Goal: Task Accomplishment & Management: Use online tool/utility

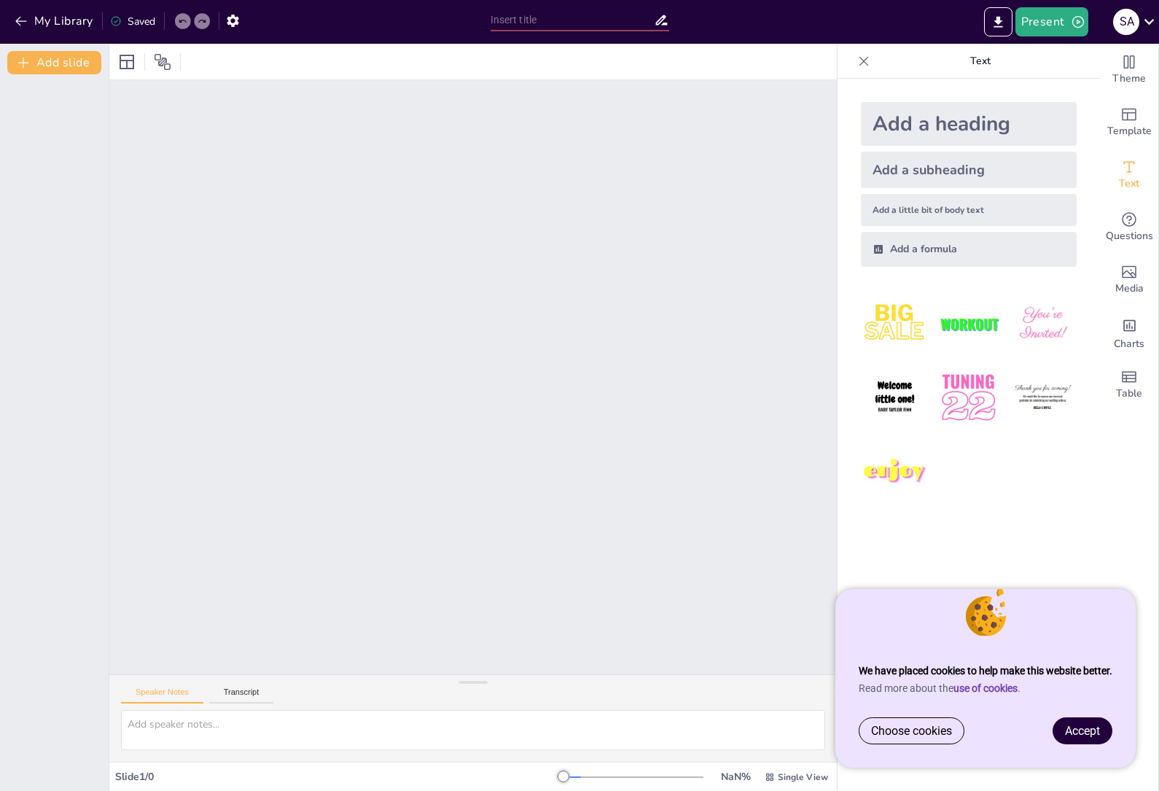
click at [1091, 738] on link "Accept" at bounding box center [1082, 731] width 58 height 26
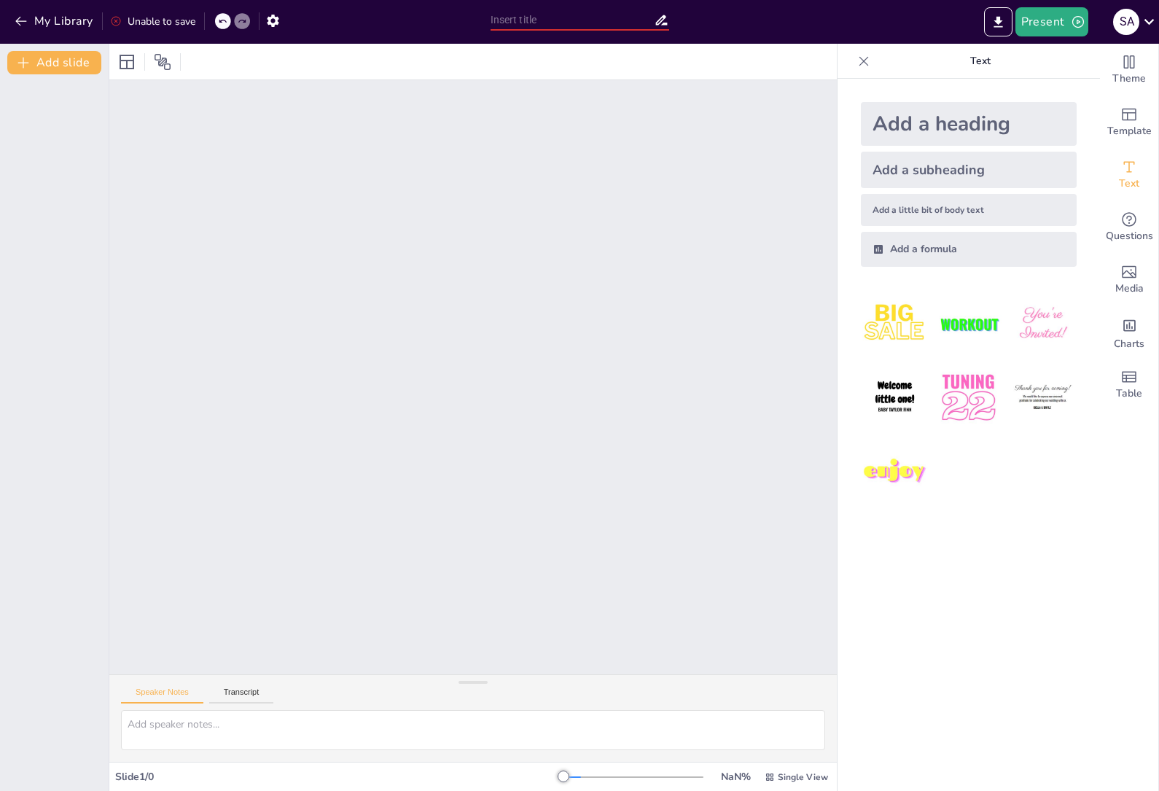
click at [528, 24] on input "text" at bounding box center [571, 19] width 163 height 21
click at [553, 29] on input "Activity" at bounding box center [571, 19] width 163 height 21
click at [614, 23] on input "Activity" at bounding box center [571, 19] width 163 height 21
click at [567, 22] on input "Activi" at bounding box center [571, 19] width 163 height 21
click at [522, 23] on input "Activ" at bounding box center [571, 19] width 163 height 21
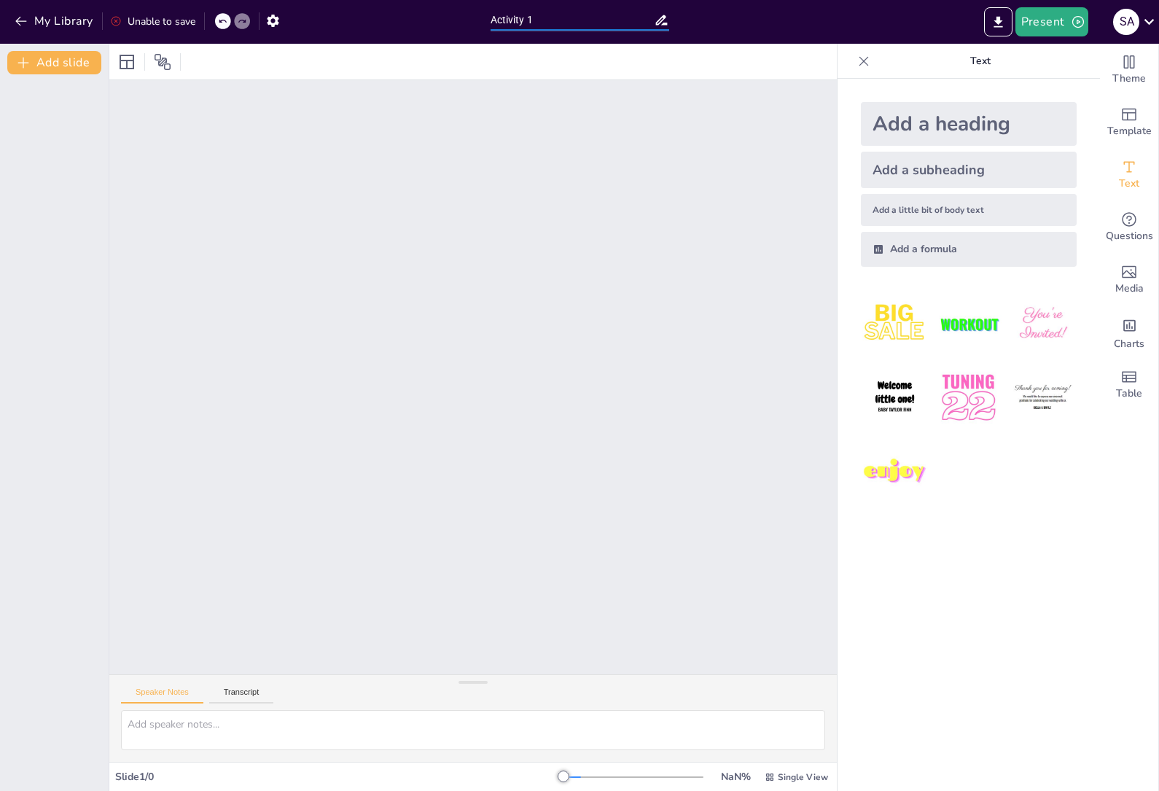
click at [955, 601] on div "Add a heading Add a subheading Add a little bit of body text Add a formula" at bounding box center [968, 435] width 262 height 712
click at [246, 702] on button "Transcript" at bounding box center [241, 695] width 65 height 16
click at [166, 694] on button "Speaker Notes" at bounding box center [162, 695] width 82 height 16
click at [203, 712] on div "Speaker Notes Transcript Slide 1 / 0 NaN % Single View" at bounding box center [472, 417] width 727 height 747
click at [1131, 210] on div "Questions" at bounding box center [1129, 227] width 58 height 52
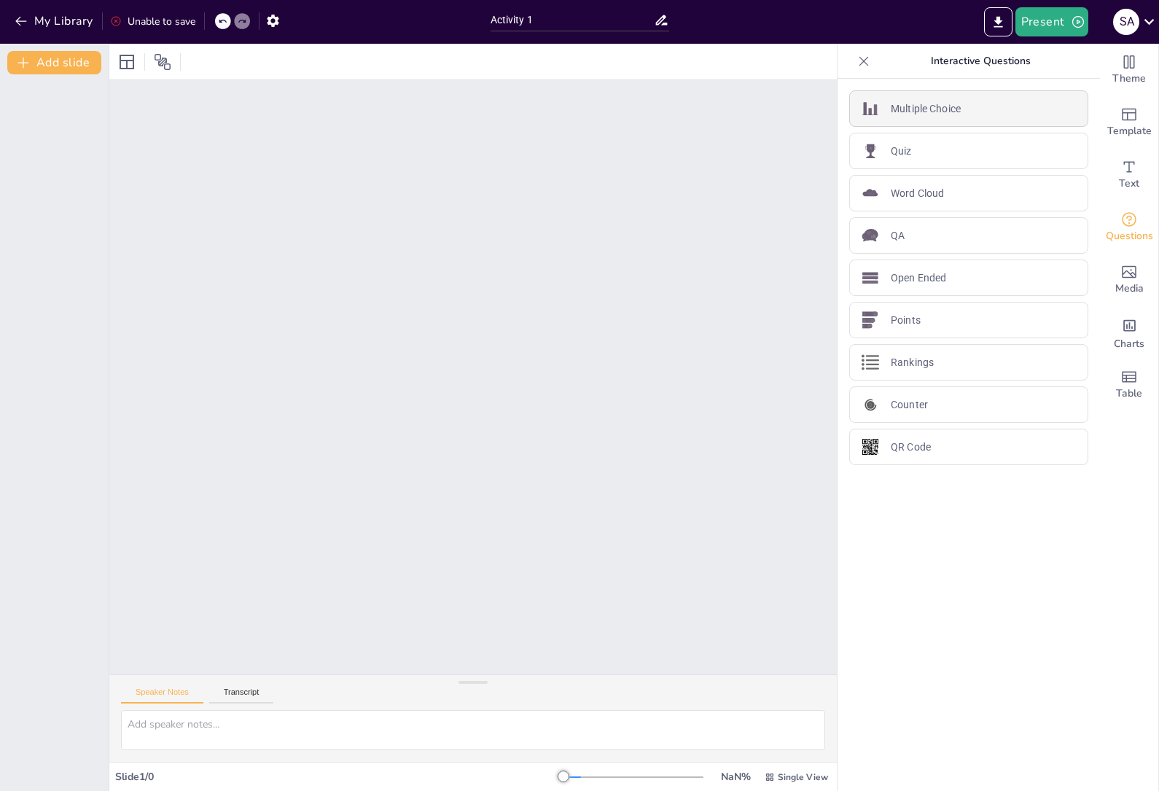
click at [990, 103] on div "Multiple Choice" at bounding box center [968, 108] width 239 height 36
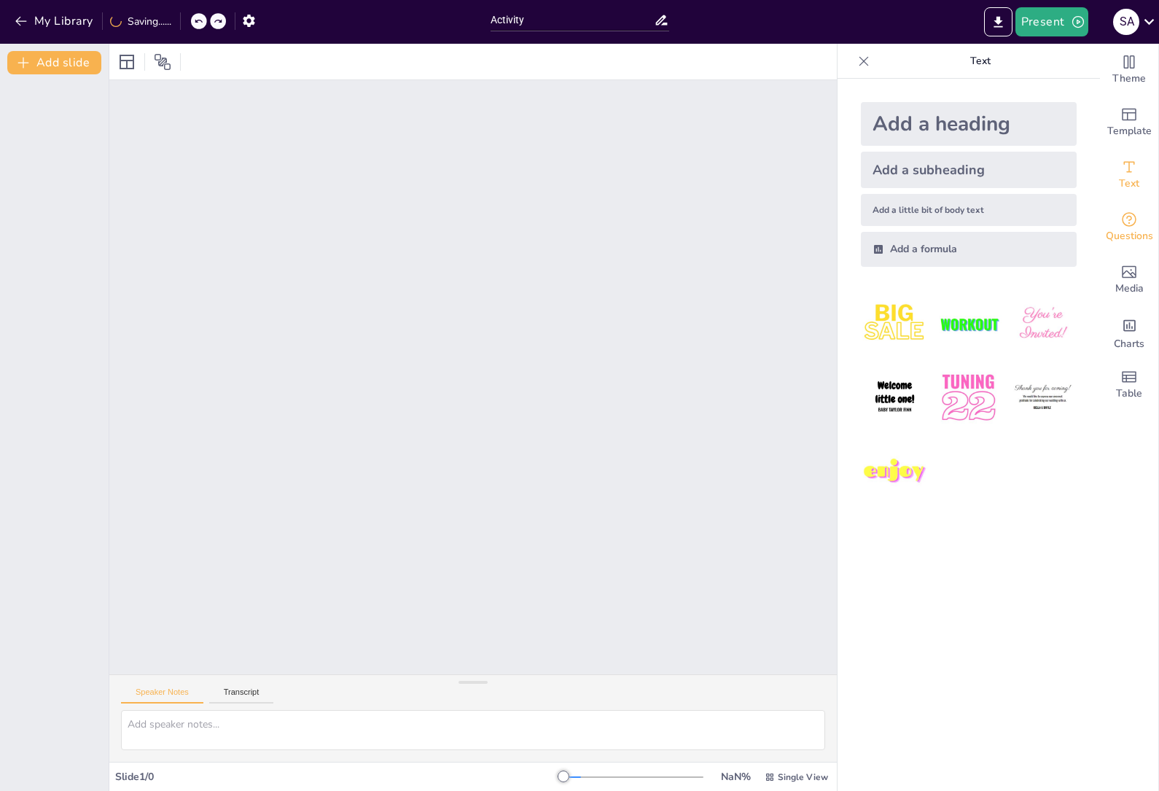
click at [1135, 221] on icon "Get real-time input from your audience" at bounding box center [1129, 219] width 15 height 15
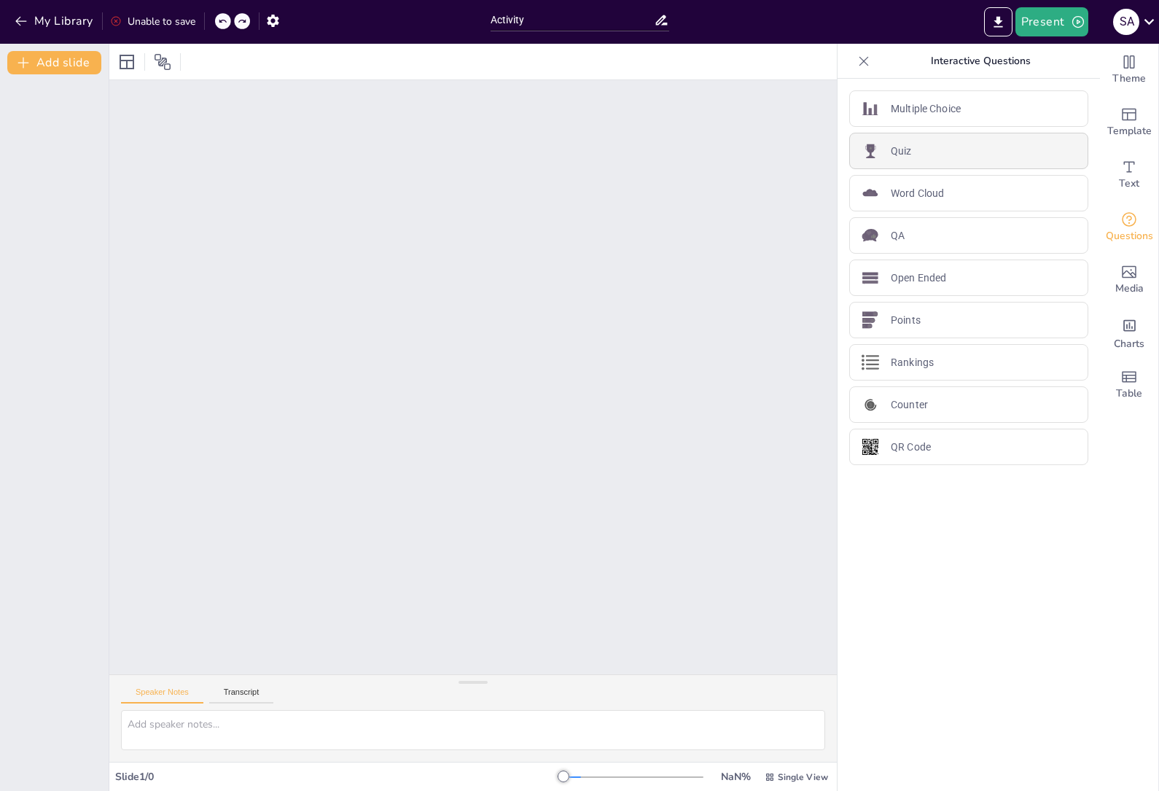
click at [915, 162] on div "Quiz" at bounding box center [968, 151] width 239 height 36
type input "Activit"
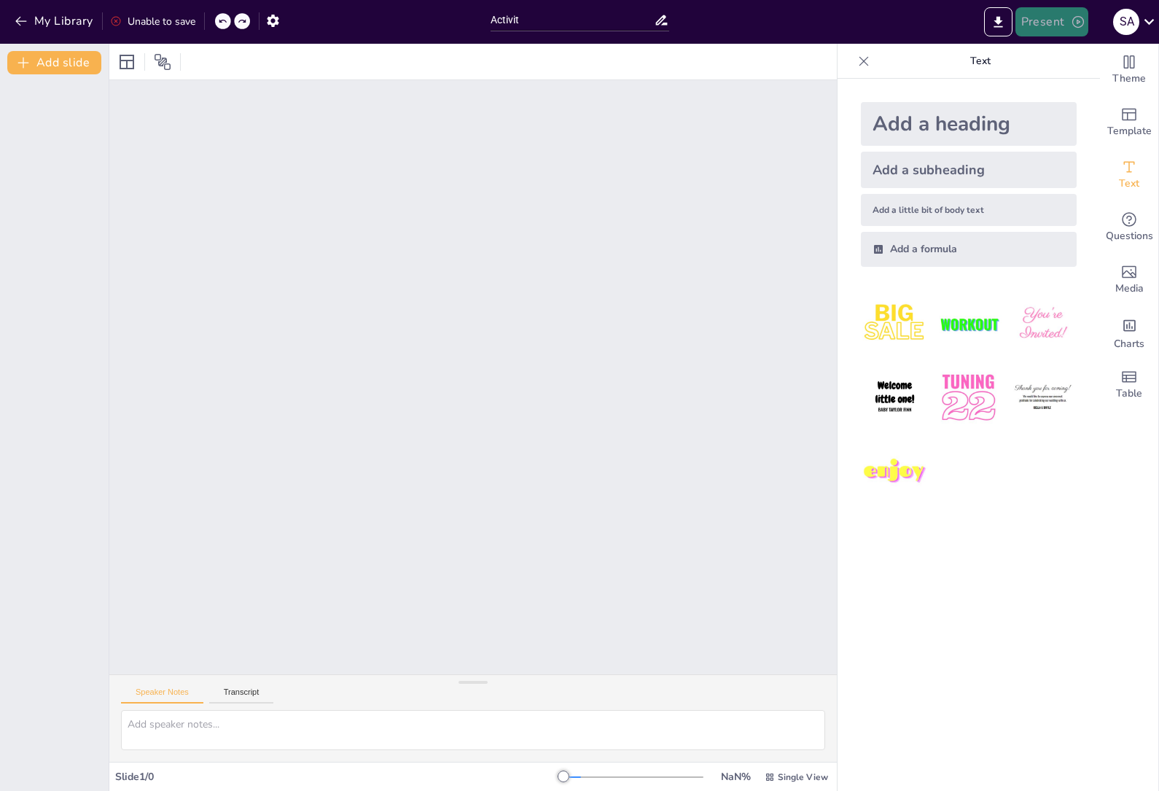
click at [1065, 21] on button "Present" at bounding box center [1051, 21] width 73 height 29
